Goal: Information Seeking & Learning: Learn about a topic

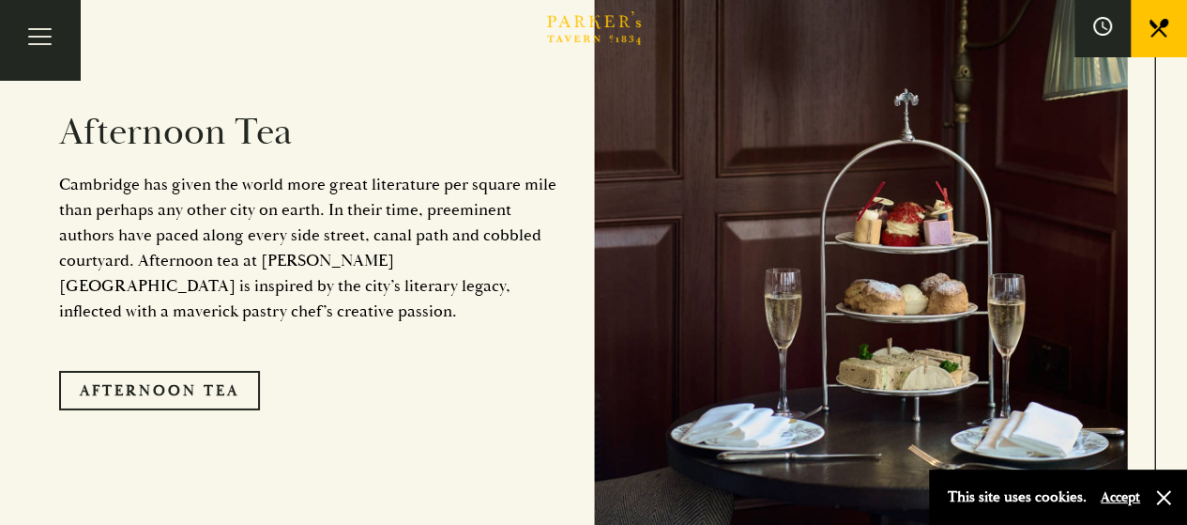
scroll to position [2965, 0]
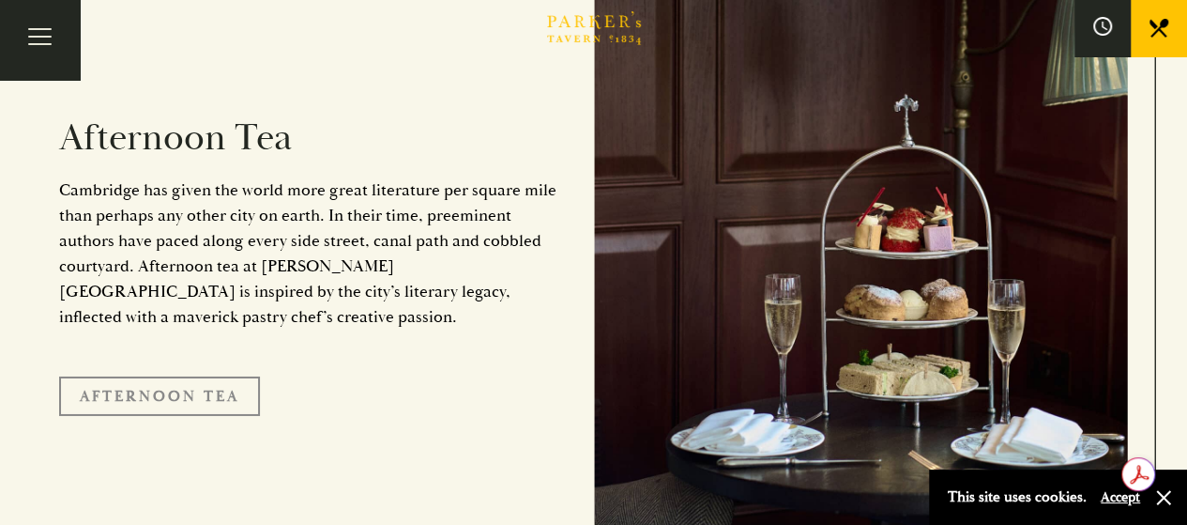
click at [223, 376] on link "Afternoon Tea" at bounding box center [159, 395] width 201 height 39
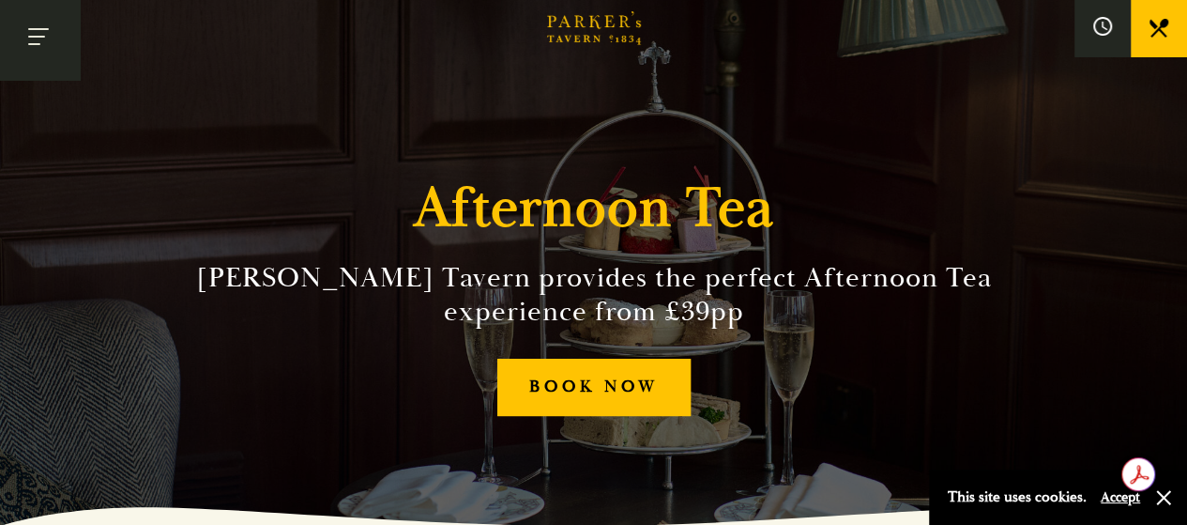
click at [57, 43] on button "Toggle navigation" at bounding box center [40, 40] width 80 height 80
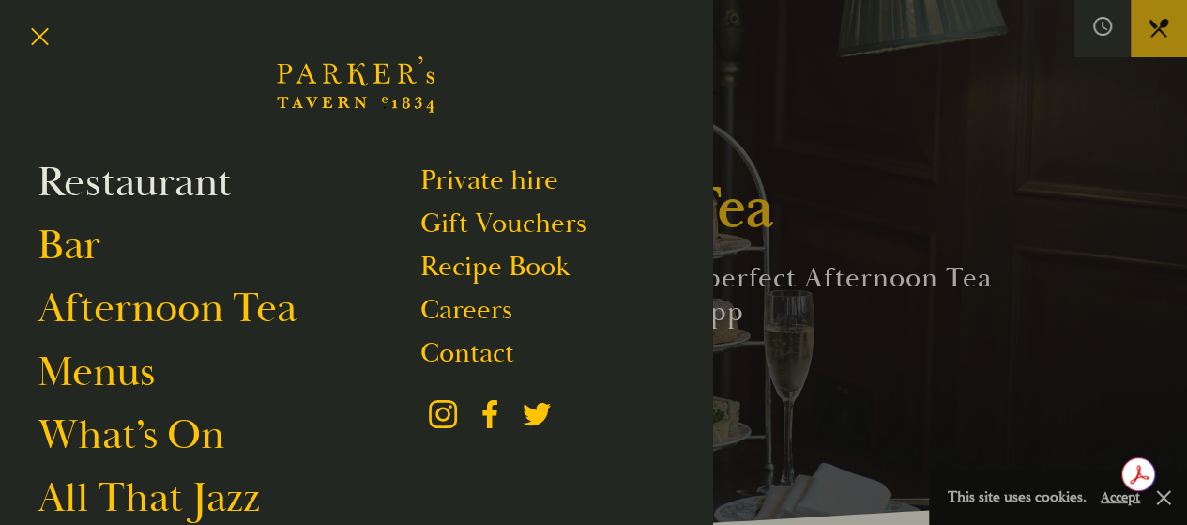
click at [206, 187] on link "Restaurant" at bounding box center [135, 182] width 194 height 53
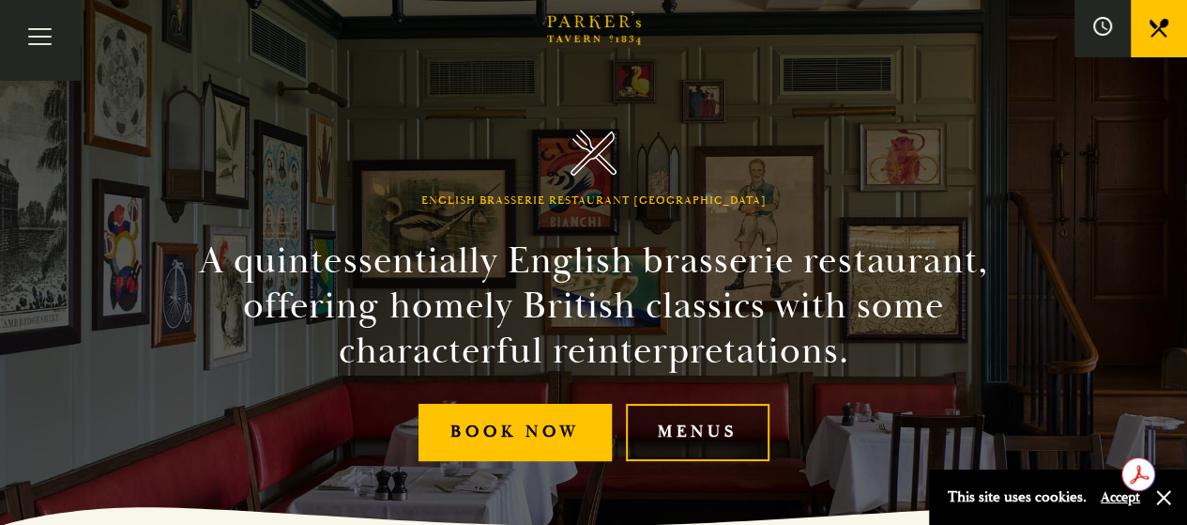
click at [711, 438] on link "Menus" at bounding box center [698, 432] width 144 height 57
click at [41, 37] on button "Toggle navigation" at bounding box center [40, 40] width 80 height 80
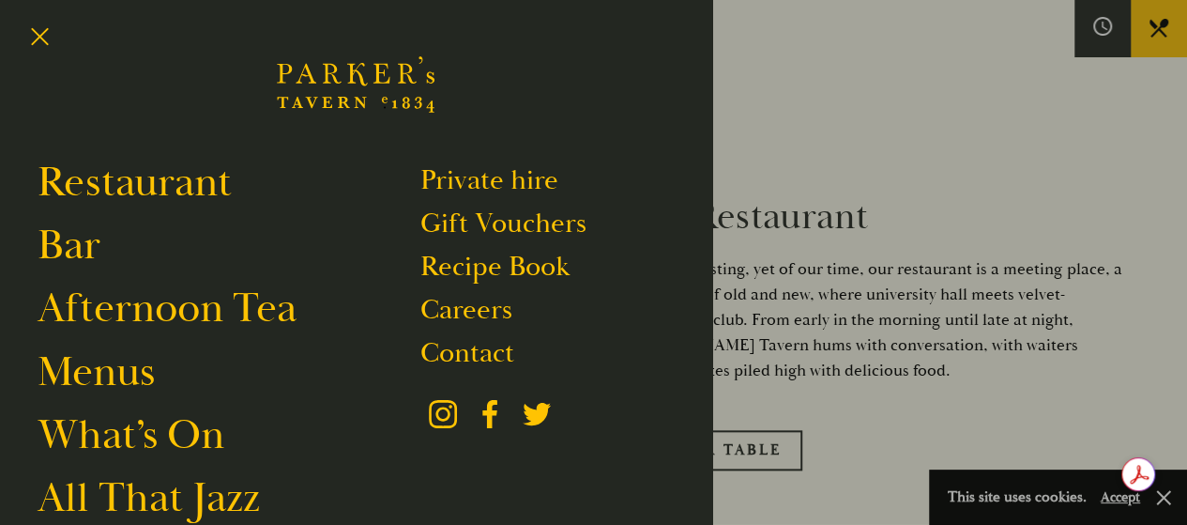
scroll to position [850, 0]
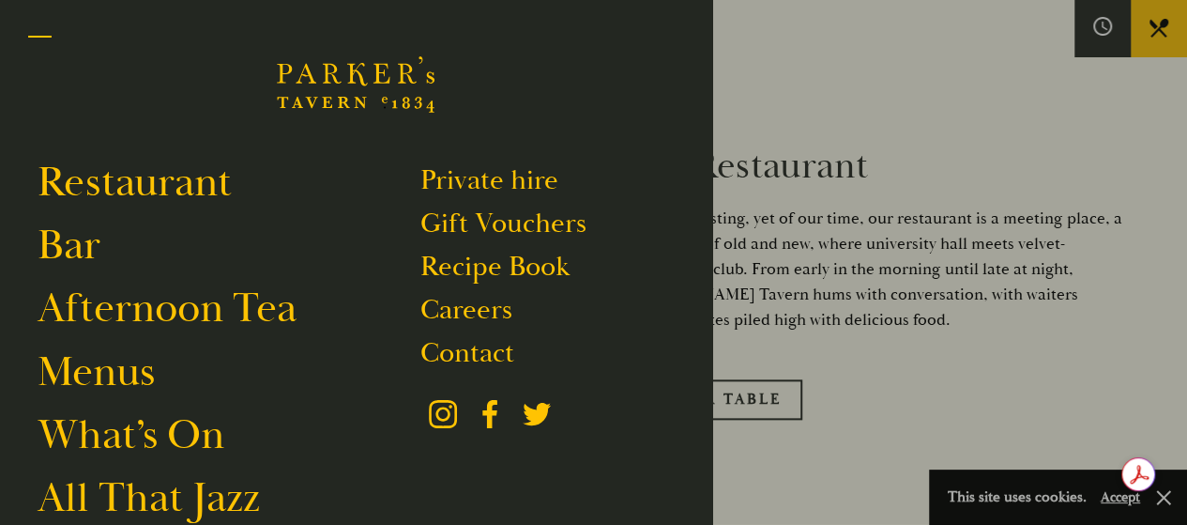
click at [46, 36] on button "Toggle navigation" at bounding box center [40, 40] width 80 height 80
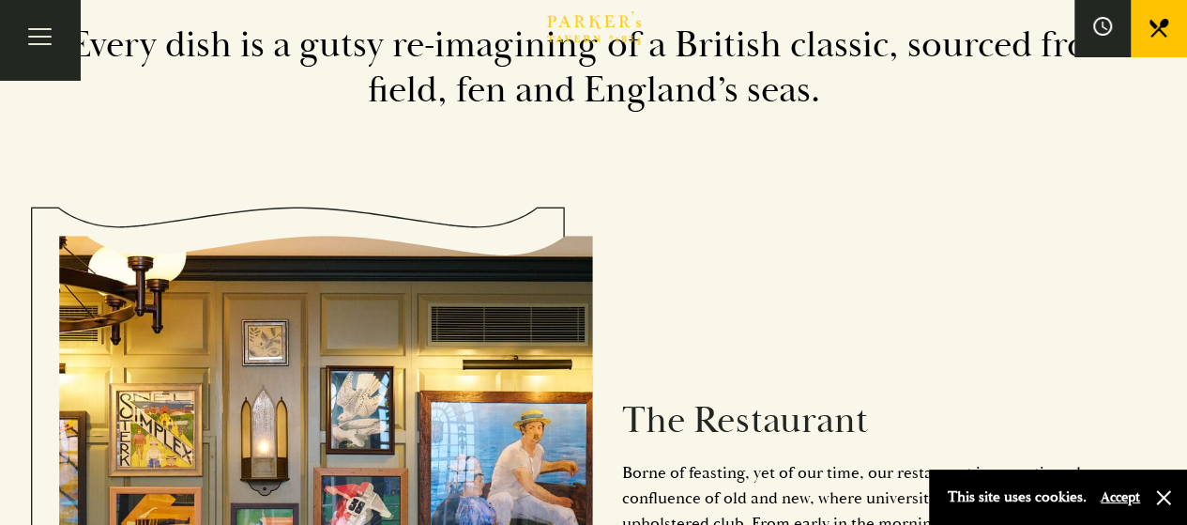
scroll to position [0, 0]
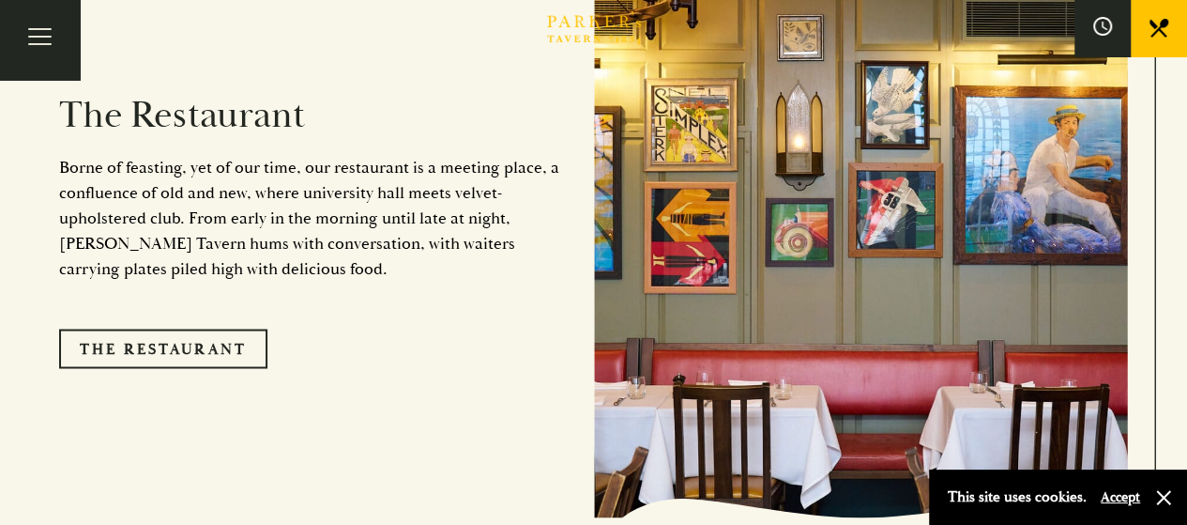
scroll to position [1727, 0]
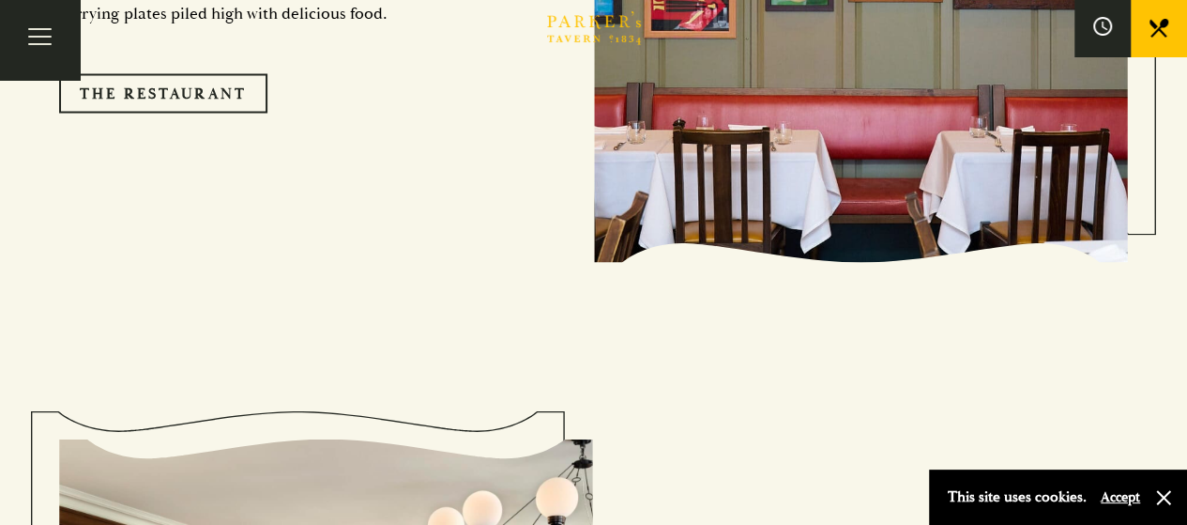
click at [1184, 264] on section "Every [DATE], 9-11:30pm All that Jazz Top quality professional jazz comes to [P…" at bounding box center [593, 335] width 1187 height 3075
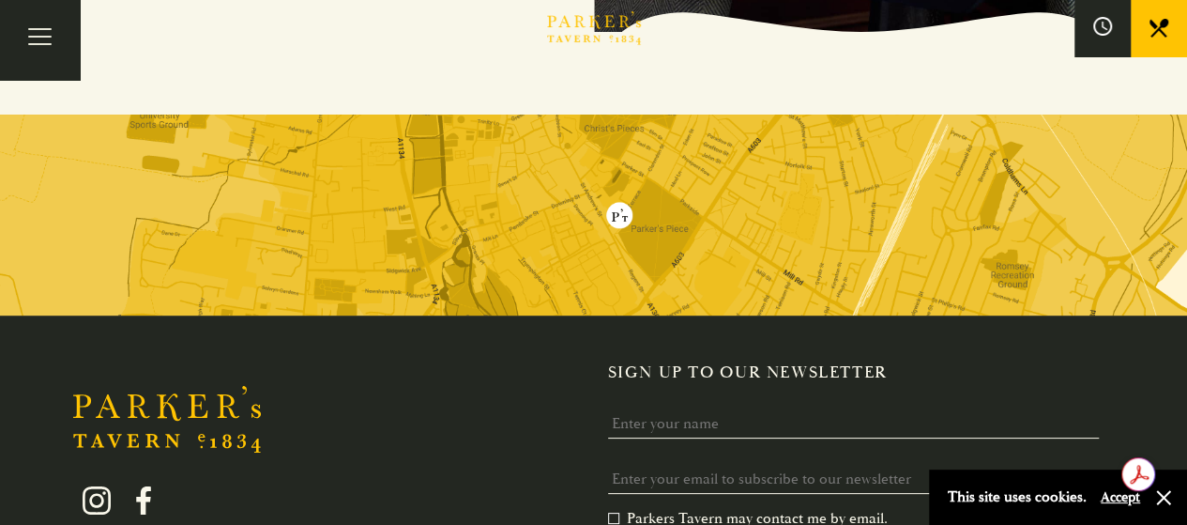
scroll to position [3300, 0]
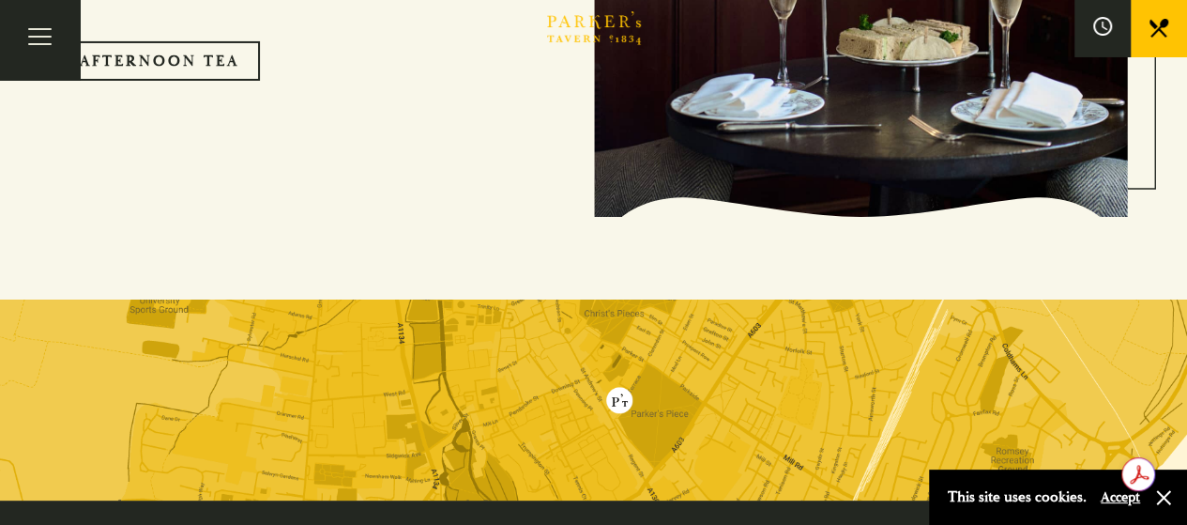
click at [623, 371] on img at bounding box center [593, 400] width 1187 height 202
